Goal: Task Accomplishment & Management: Manage account settings

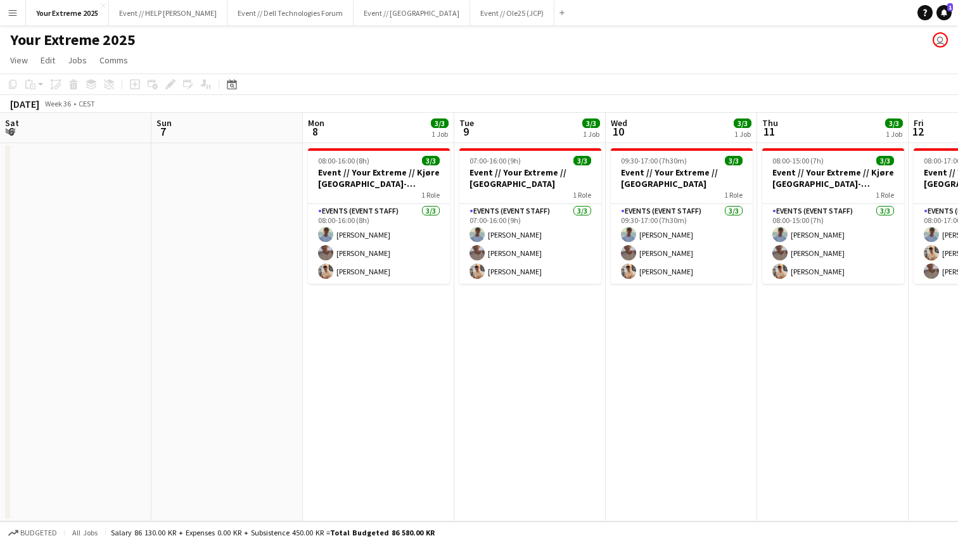
scroll to position [0, 291]
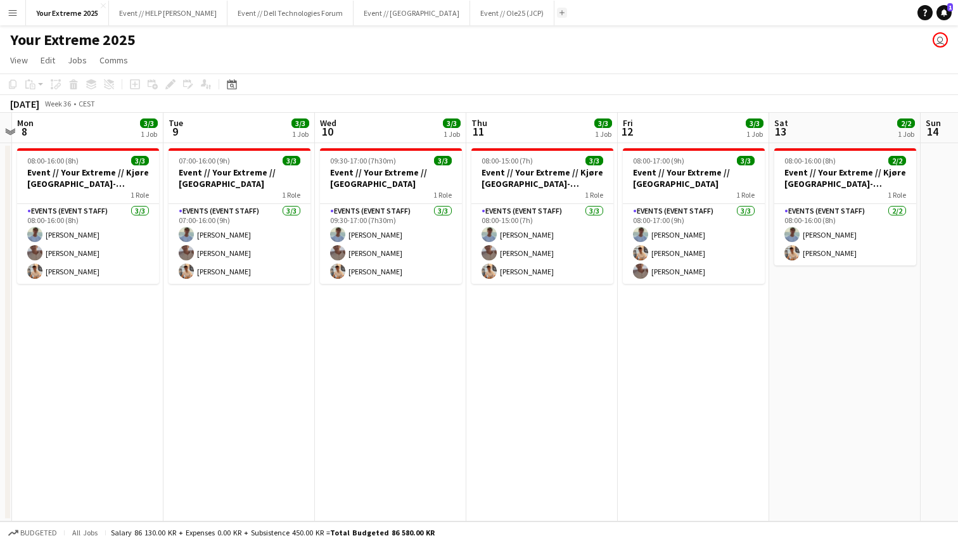
click at [557, 13] on button "Add" at bounding box center [562, 13] width 10 height 10
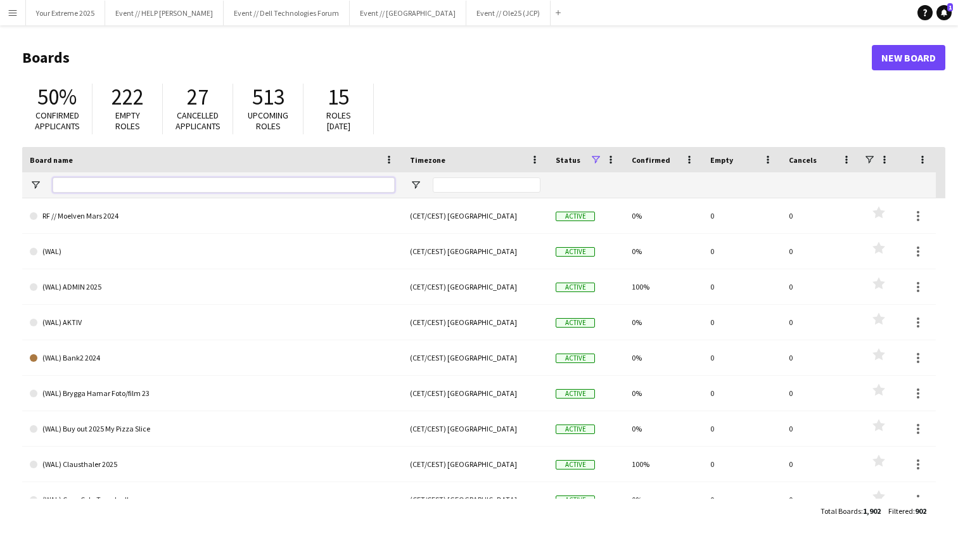
click at [221, 181] on input "Board name Filter Input" at bounding box center [224, 184] width 342 height 15
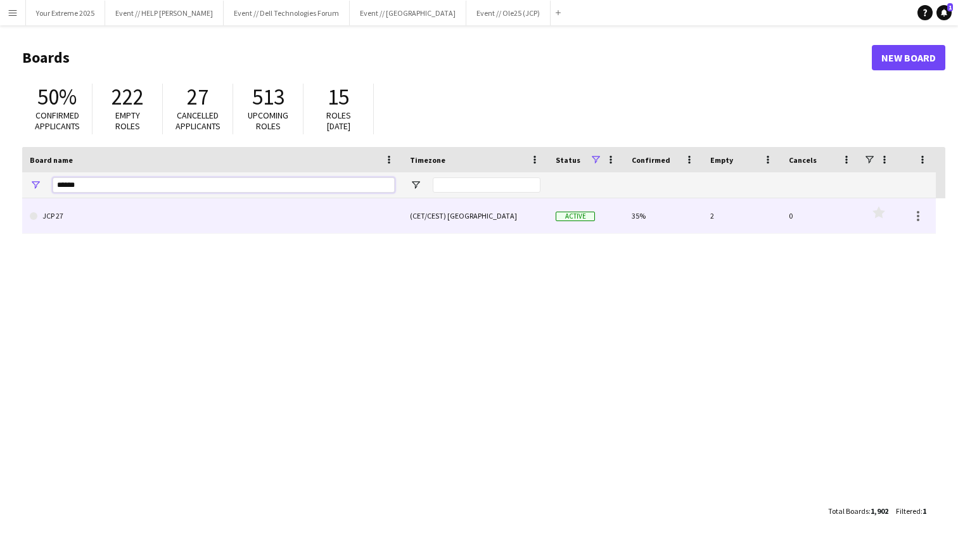
type input "******"
click at [159, 213] on link "JCP 27" at bounding box center [212, 215] width 365 height 35
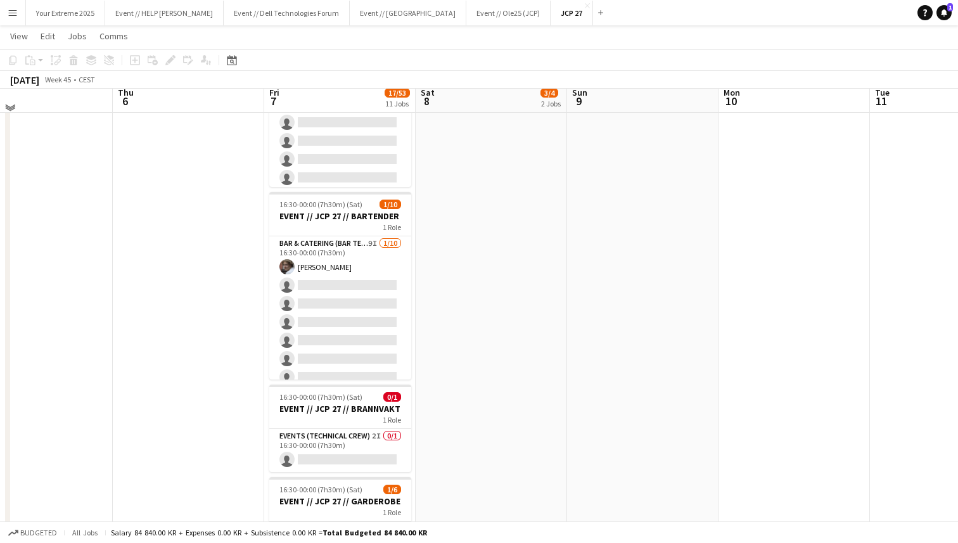
scroll to position [854, 0]
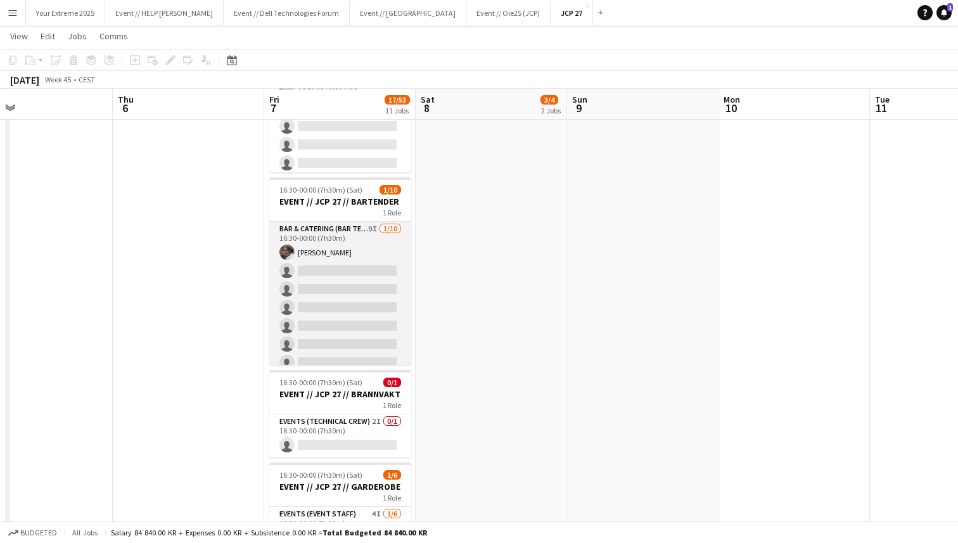
click at [315, 282] on app-card-role "Bar & Catering (Bar Tender) 9I [DATE] 16:30-00:00 (7h30m) [PERSON_NAME] single-…" at bounding box center [340, 326] width 142 height 208
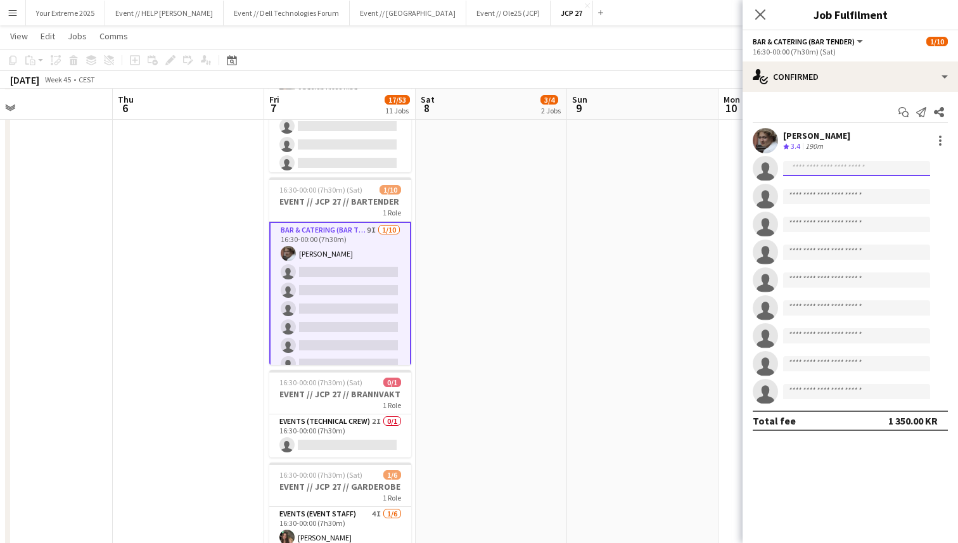
click at [837, 167] on input at bounding box center [856, 168] width 147 height 15
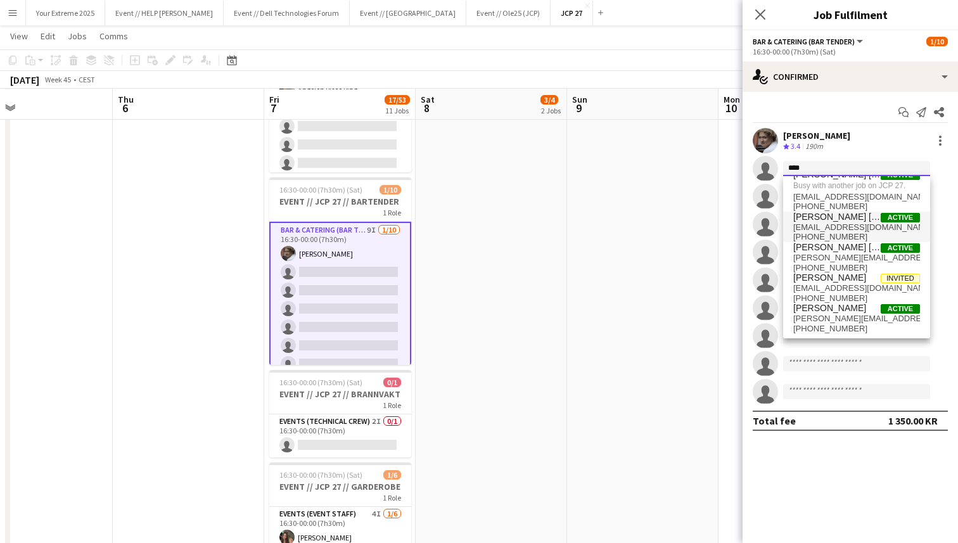
scroll to position [0, 0]
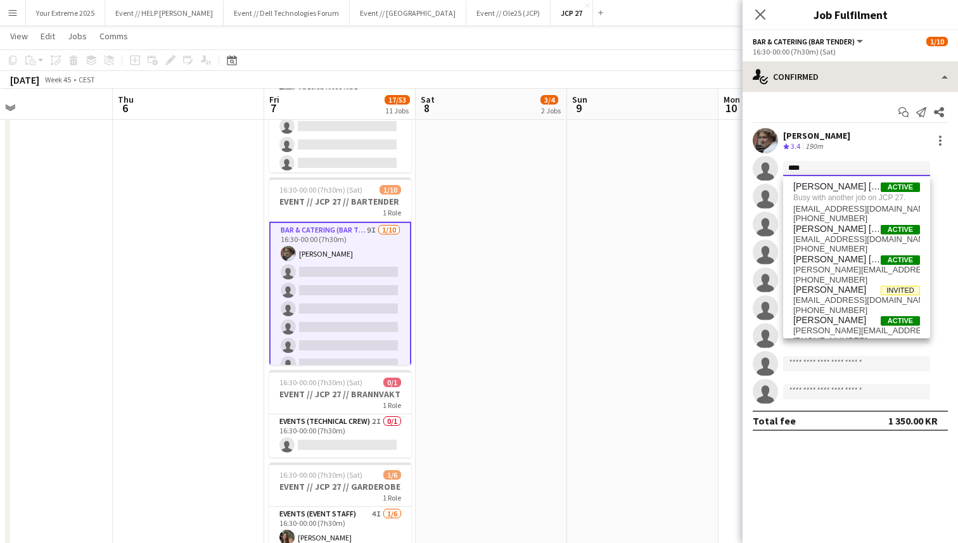
type input "****"
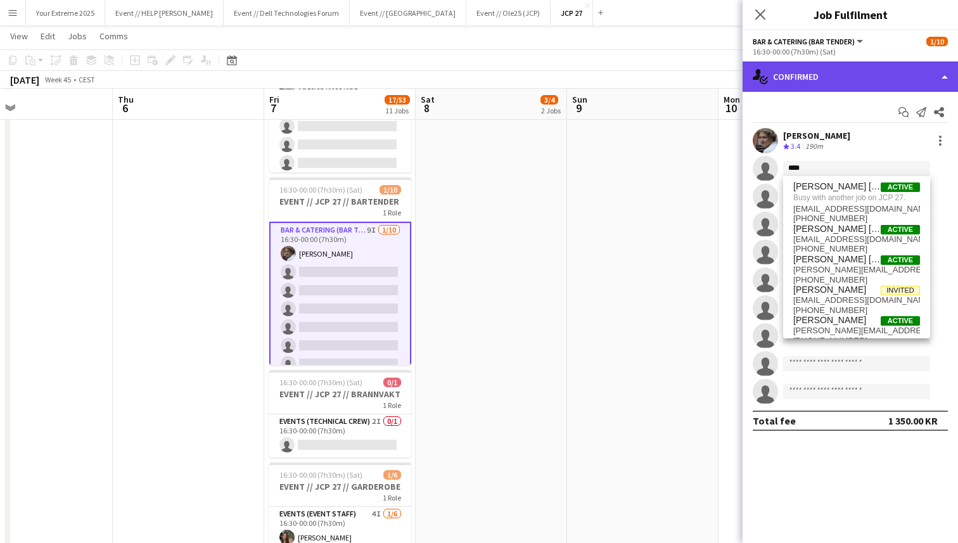
click at [862, 72] on div "single-neutral-actions-check-2 Confirmed" at bounding box center [849, 76] width 215 height 30
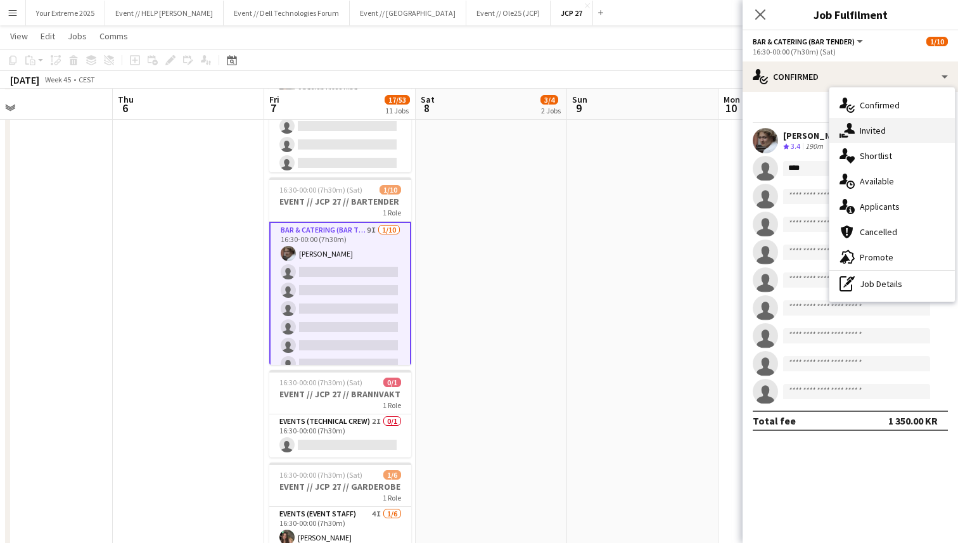
click at [880, 139] on div "single-neutral-actions-share-1 Invited" at bounding box center [891, 130] width 125 height 25
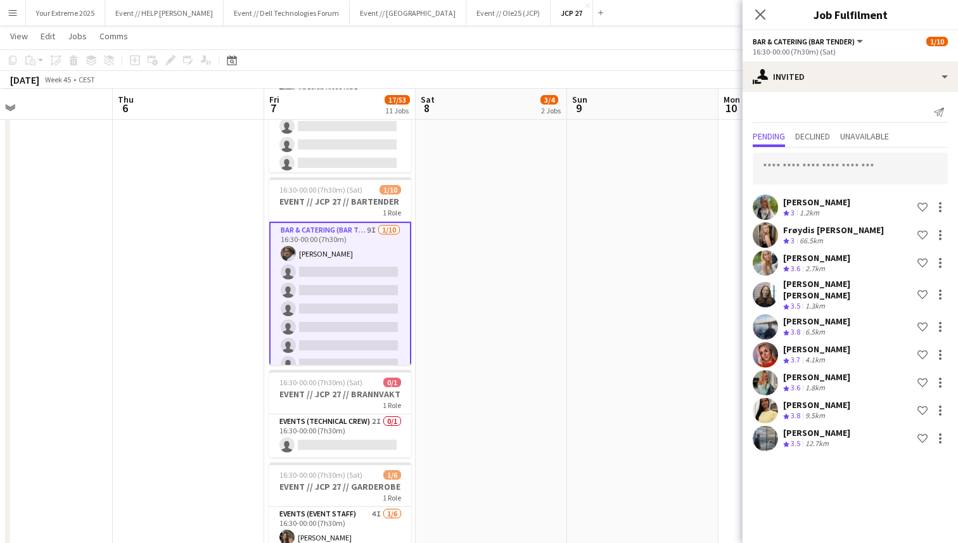
click at [670, 319] on app-date-cell at bounding box center [642, 167] width 151 height 1760
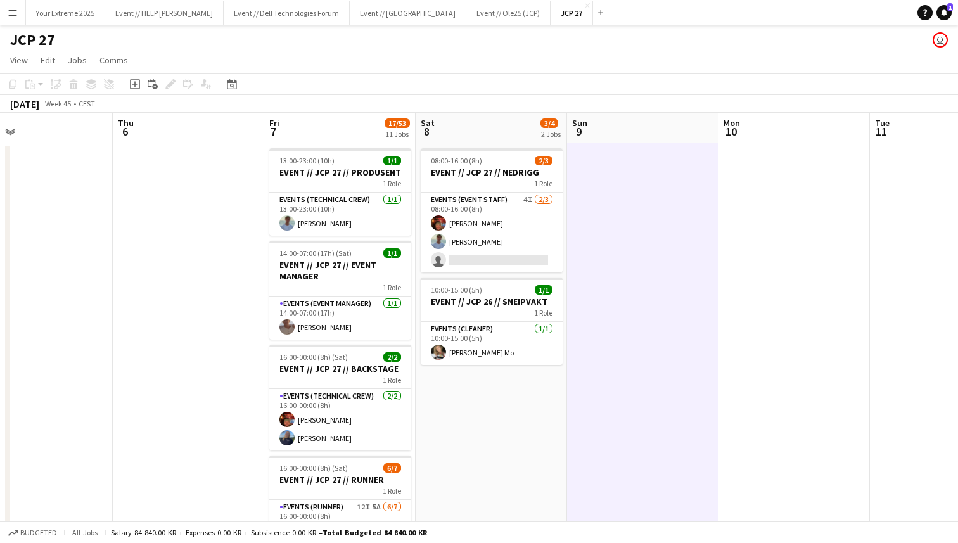
click at [619, 49] on app-page-menu "View Day view expanded Day view collapsed Month view Date picker Jump to [DATE]…" at bounding box center [479, 61] width 958 height 24
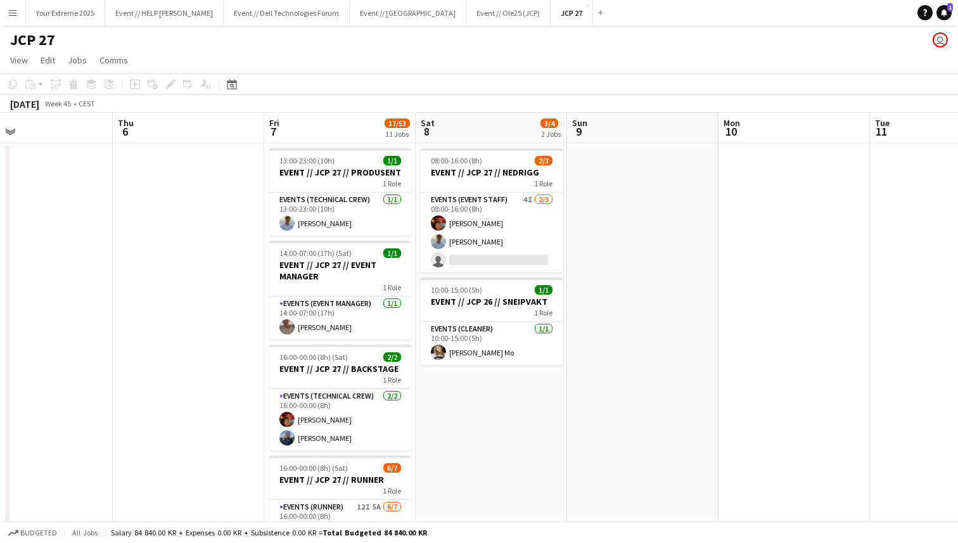
click at [682, 22] on app-navbar "Menu Boards Boards Boards All jobs Status Workforce Workforce My Workforce Recr…" at bounding box center [479, 12] width 958 height 25
